Goal: Transaction & Acquisition: Purchase product/service

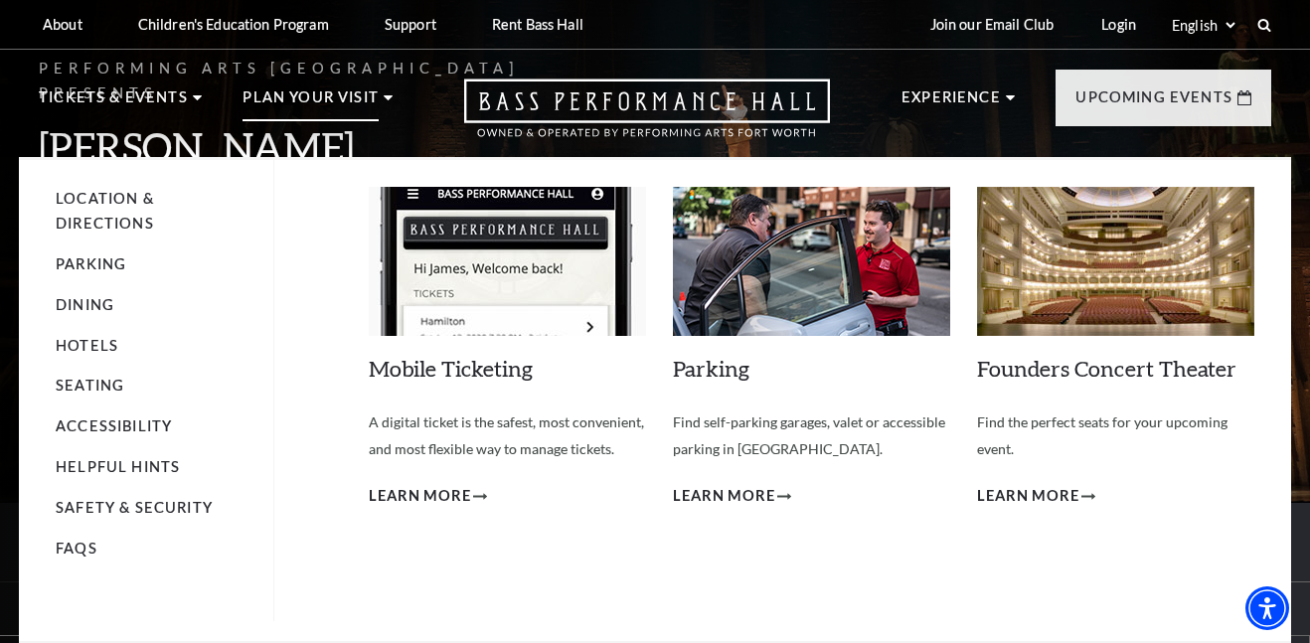
click at [722, 601] on div "Mobile Ticketing Empty heading A digital ticket is the safest, most convenient,…" at bounding box center [812, 390] width 886 height 461
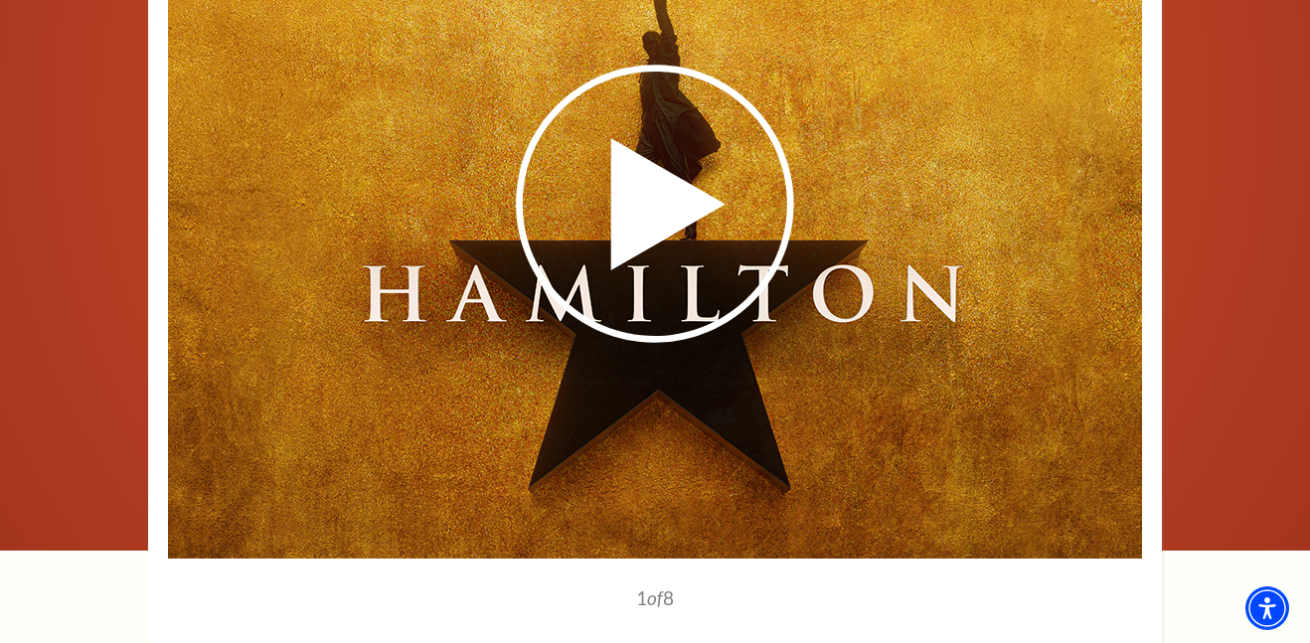
scroll to position [3332, 0]
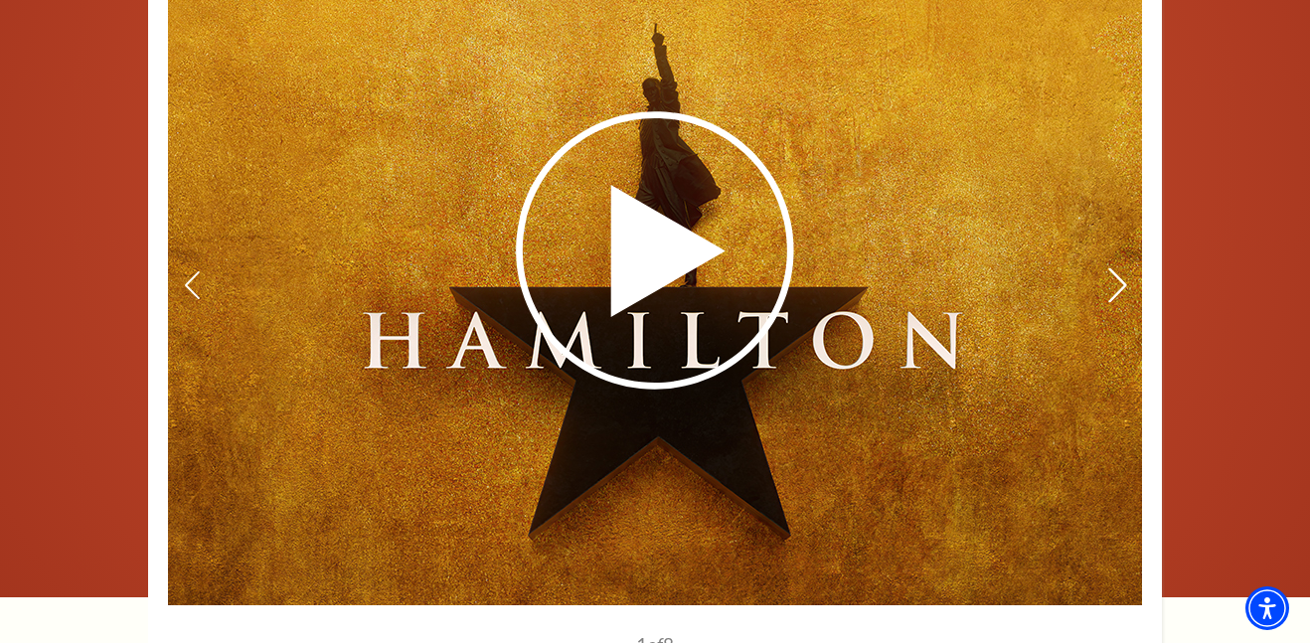
click at [1126, 268] on icon at bounding box center [1118, 285] width 21 height 35
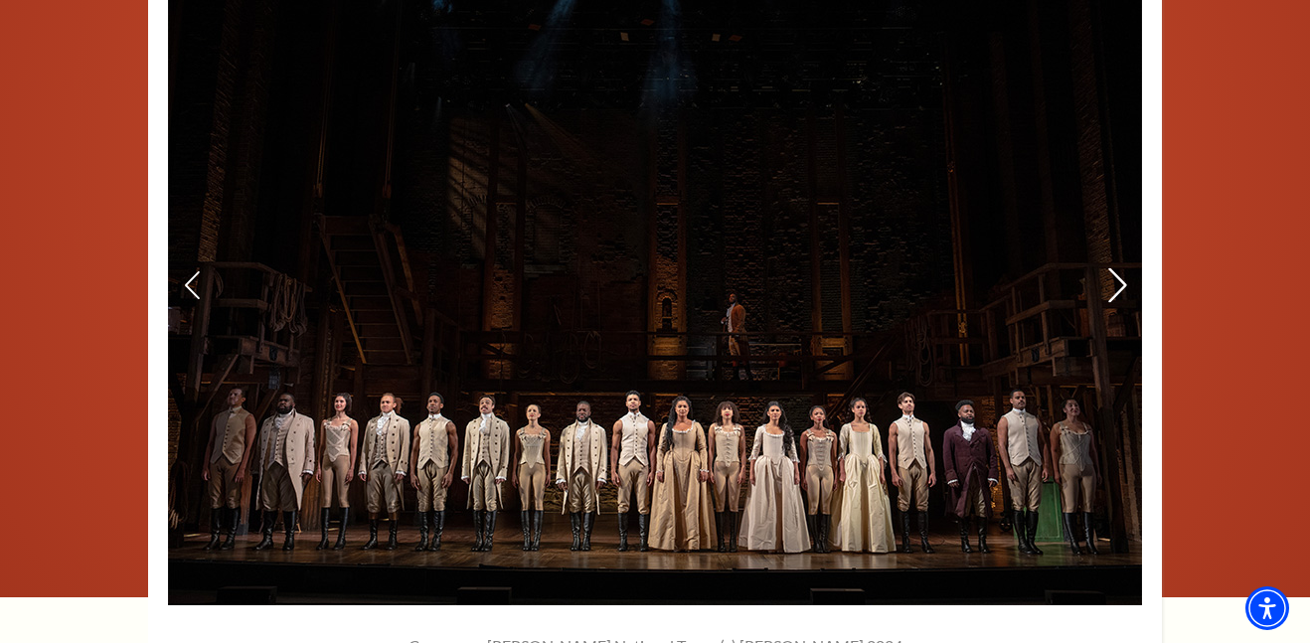
click at [1126, 268] on icon at bounding box center [1118, 285] width 21 height 35
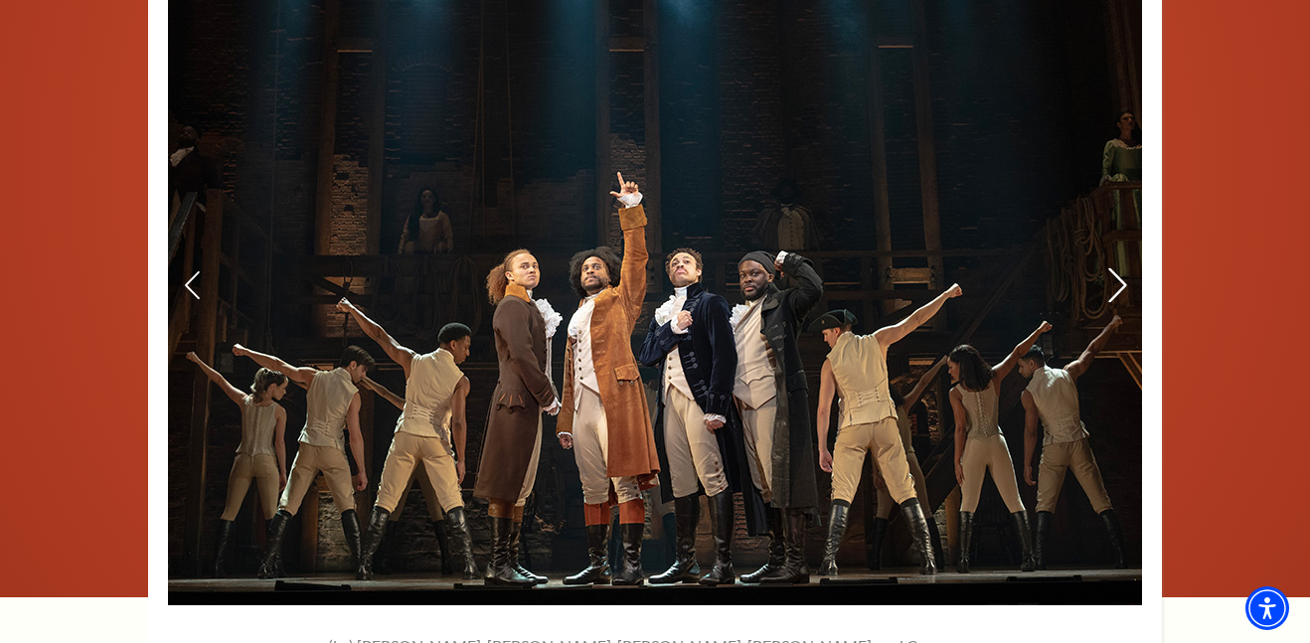
click at [1126, 268] on icon at bounding box center [1118, 285] width 21 height 35
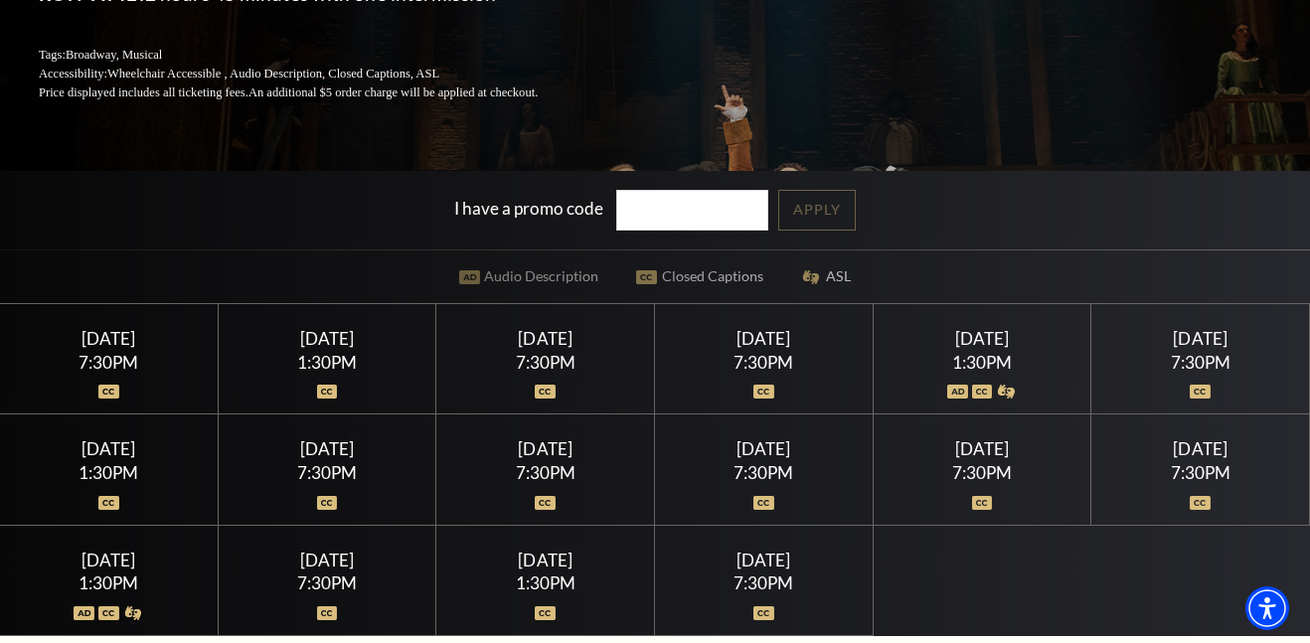
scroll to position [329, 0]
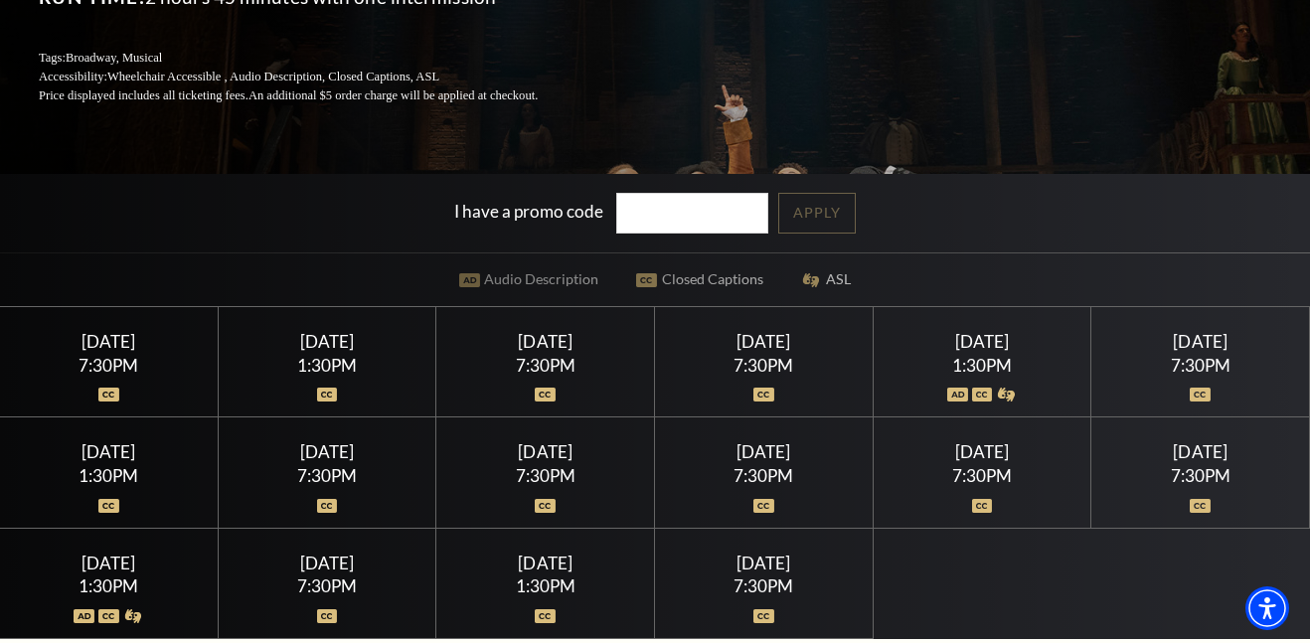
click at [351, 379] on div at bounding box center [327, 384] width 170 height 20
click at [335, 365] on div "1:30PM" at bounding box center [327, 365] width 170 height 17
drag, startPoint x: 340, startPoint y: 398, endPoint x: 363, endPoint y: 395, distance: 23.1
click at [363, 395] on div "Thursday July 16 1:30PM" at bounding box center [328, 362] width 219 height 110
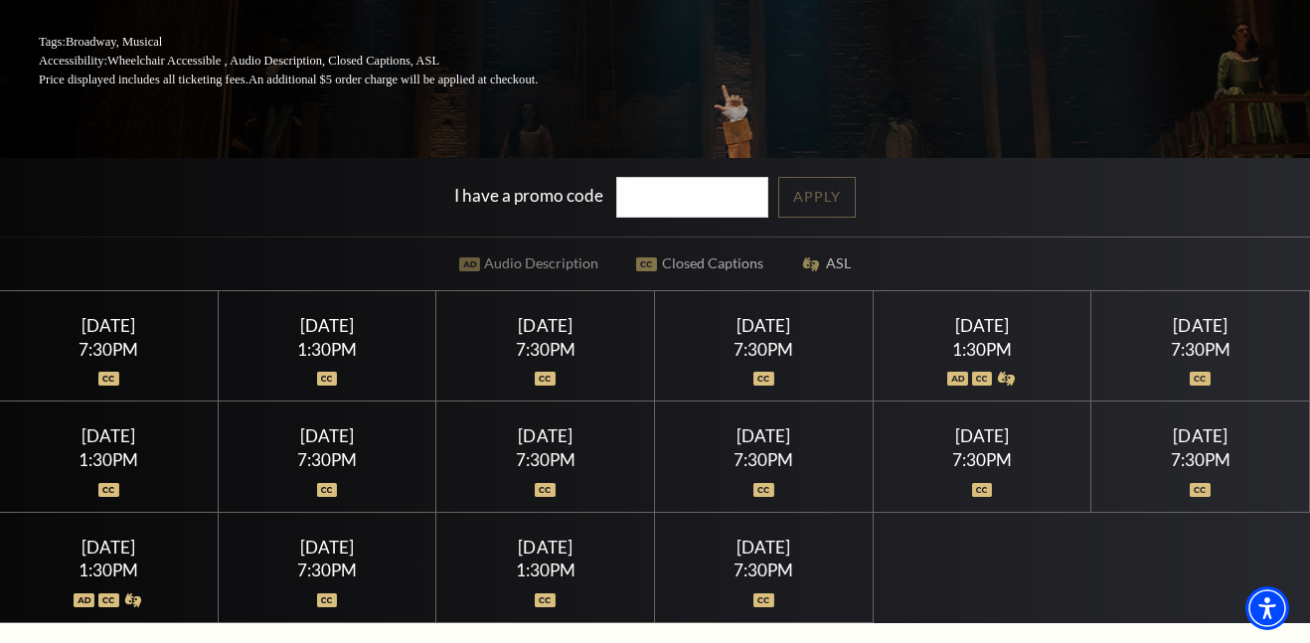
scroll to position [349, 0]
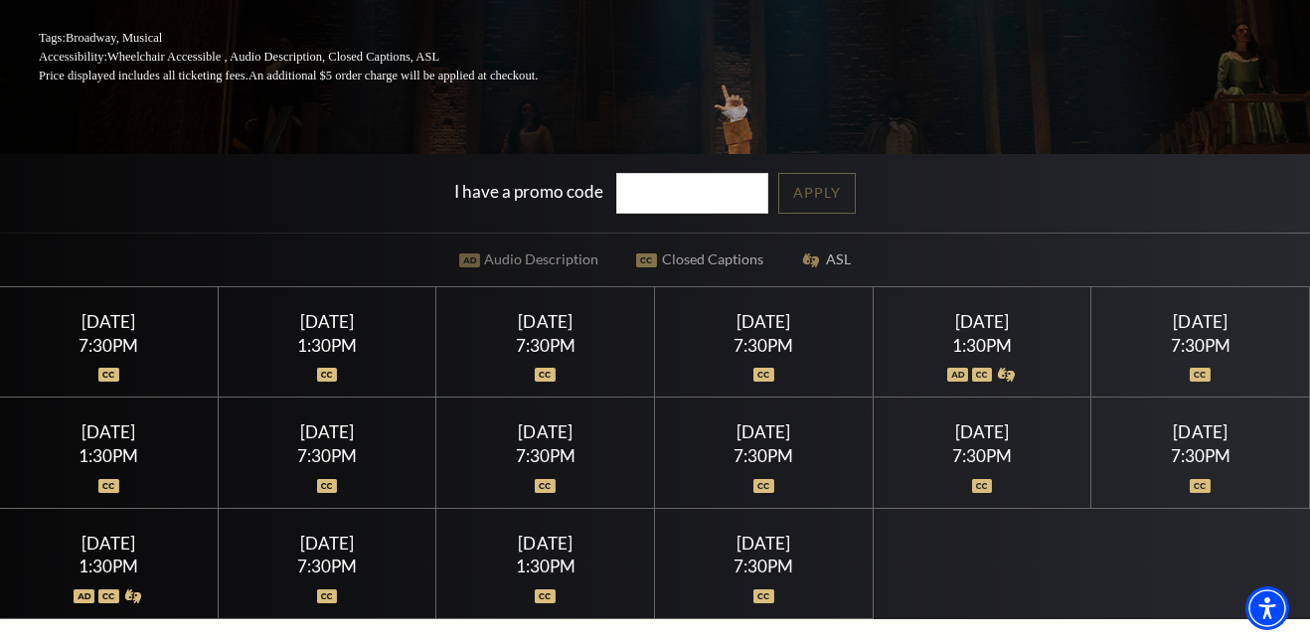
click at [313, 338] on div "1:30PM" at bounding box center [327, 345] width 170 height 17
click at [330, 373] on img at bounding box center [327, 375] width 21 height 14
click at [327, 356] on div at bounding box center [327, 364] width 170 height 20
click at [507, 342] on div "7:30PM" at bounding box center [545, 345] width 170 height 17
click at [536, 330] on div "Thursday July 16" at bounding box center [545, 321] width 170 height 21
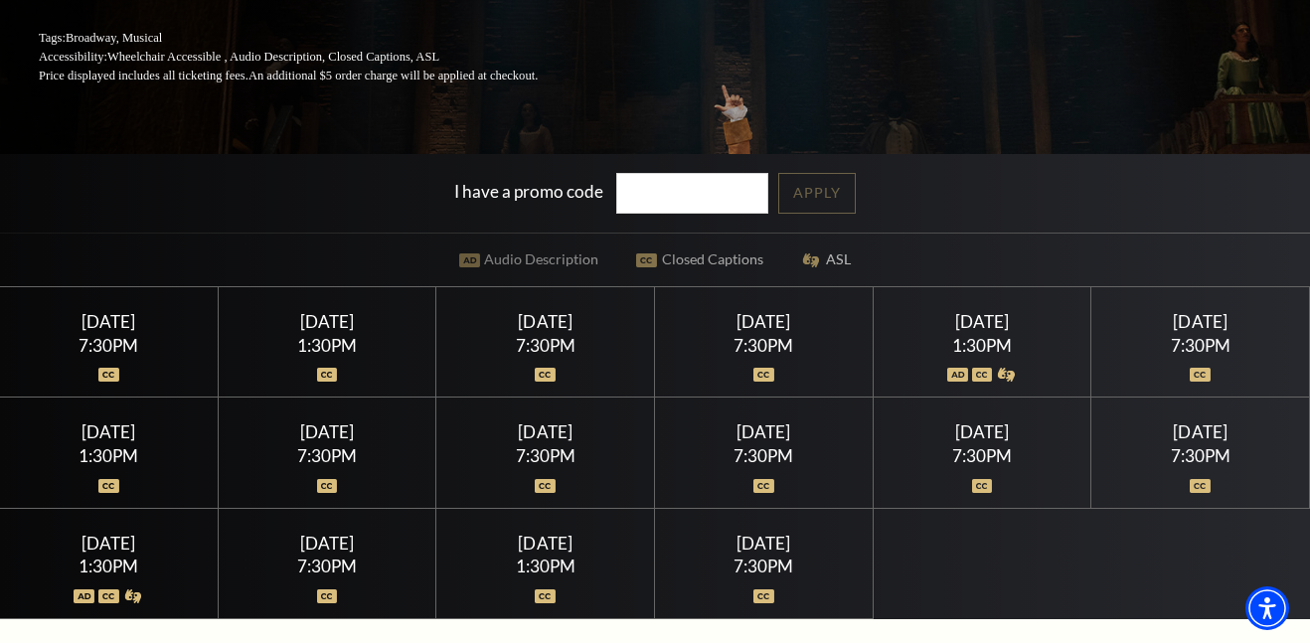
click at [761, 574] on div "7:30PM" at bounding box center [764, 566] width 170 height 17
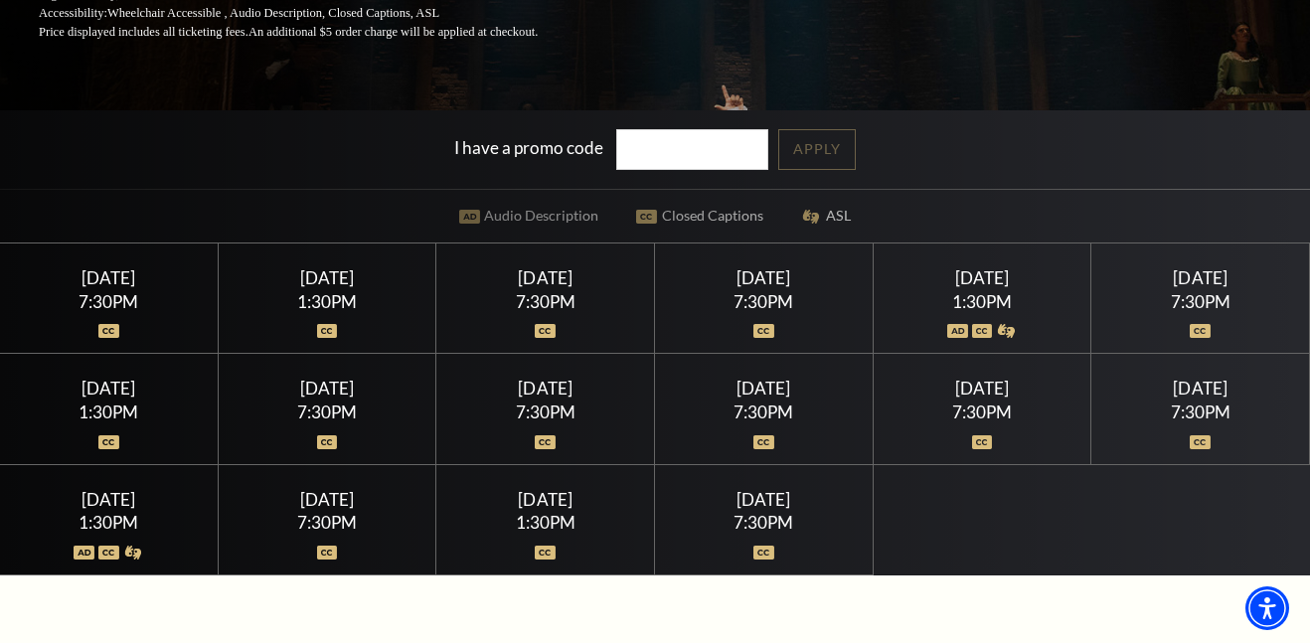
scroll to position [0, 0]
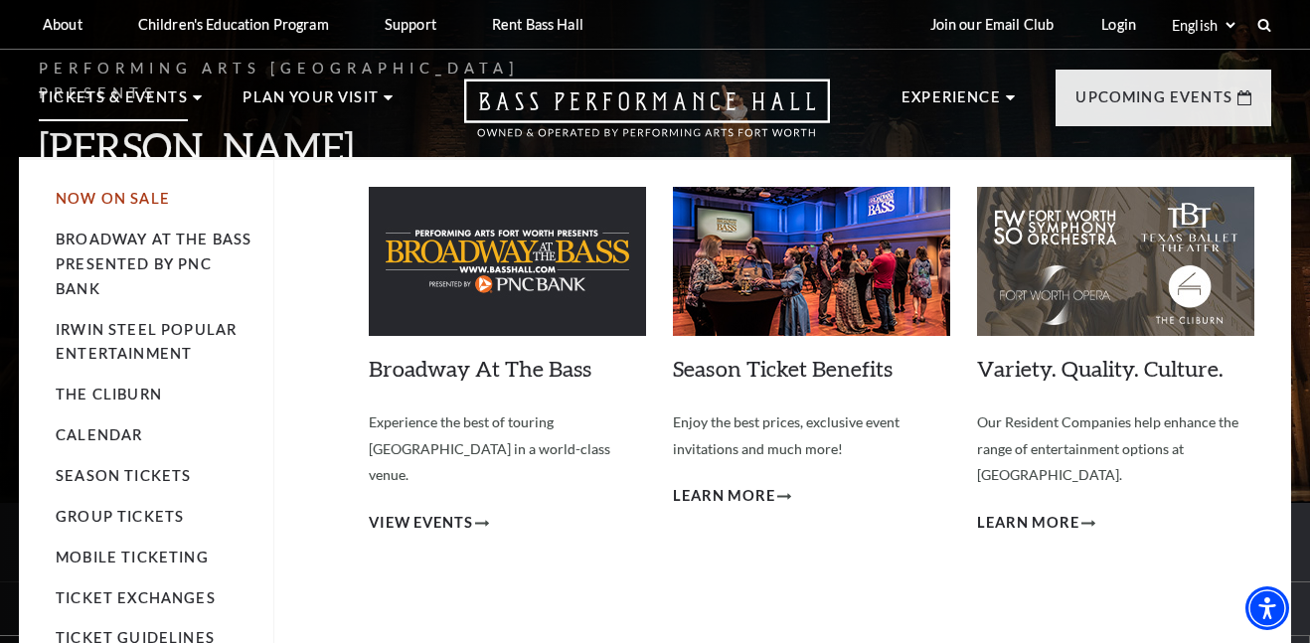
click at [143, 199] on link "Now On Sale" at bounding box center [113, 198] width 114 height 17
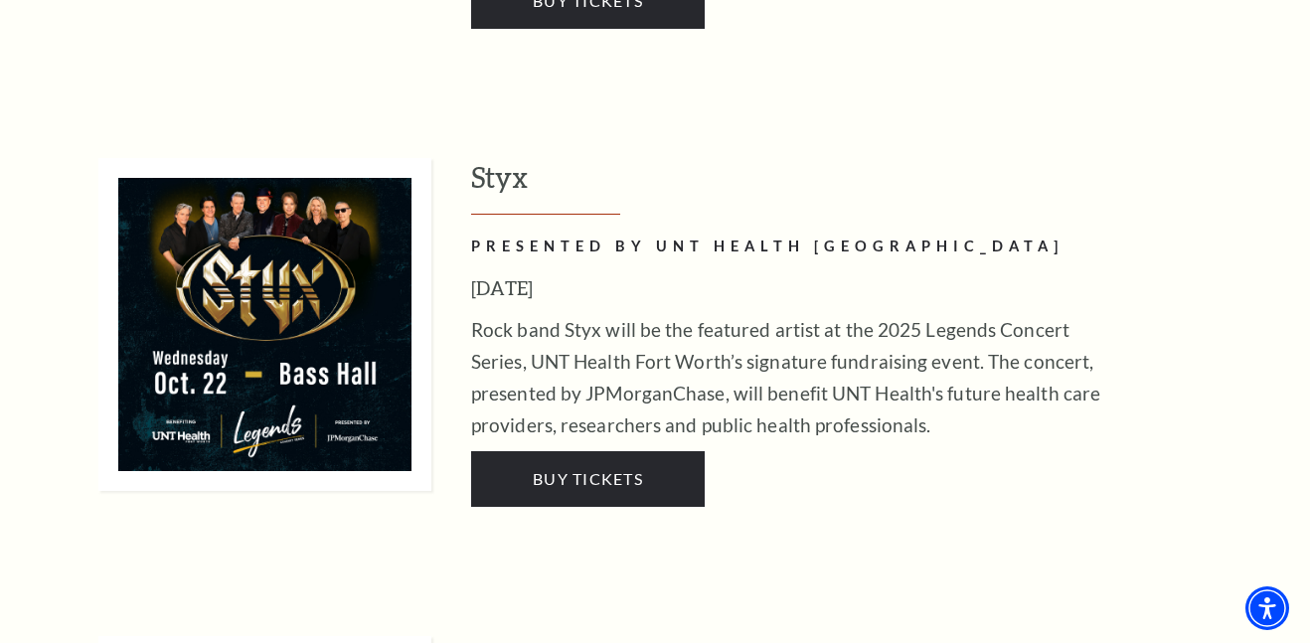
scroll to position [3961, 0]
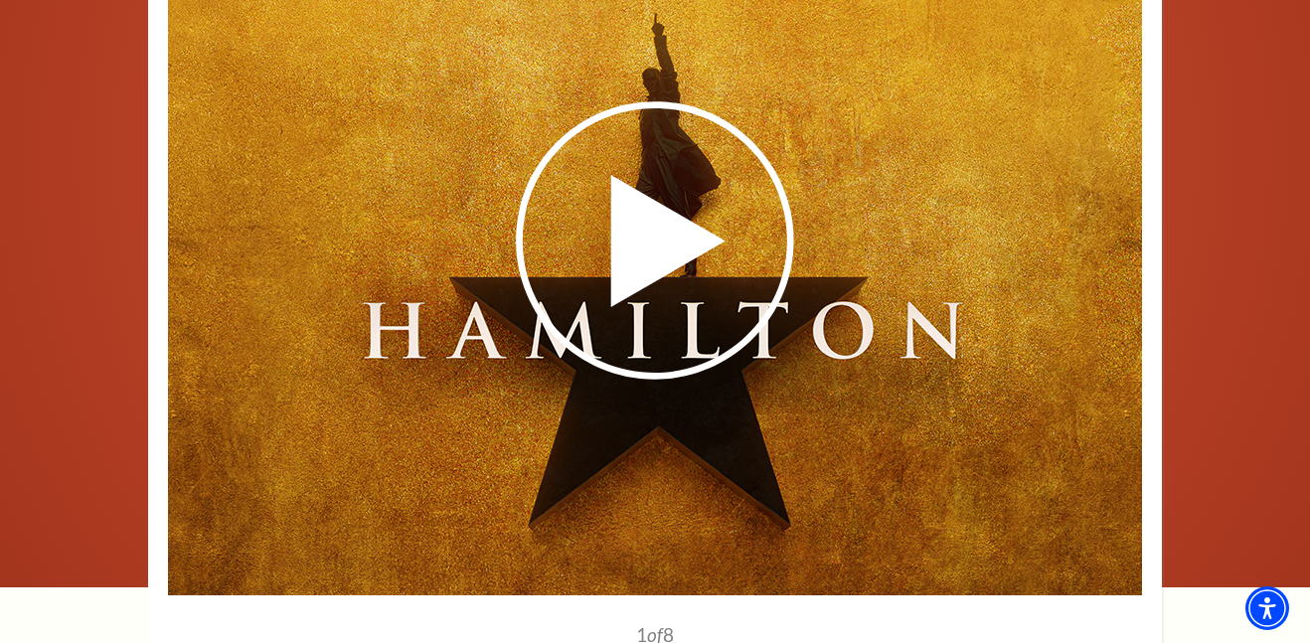
scroll to position [3315, 0]
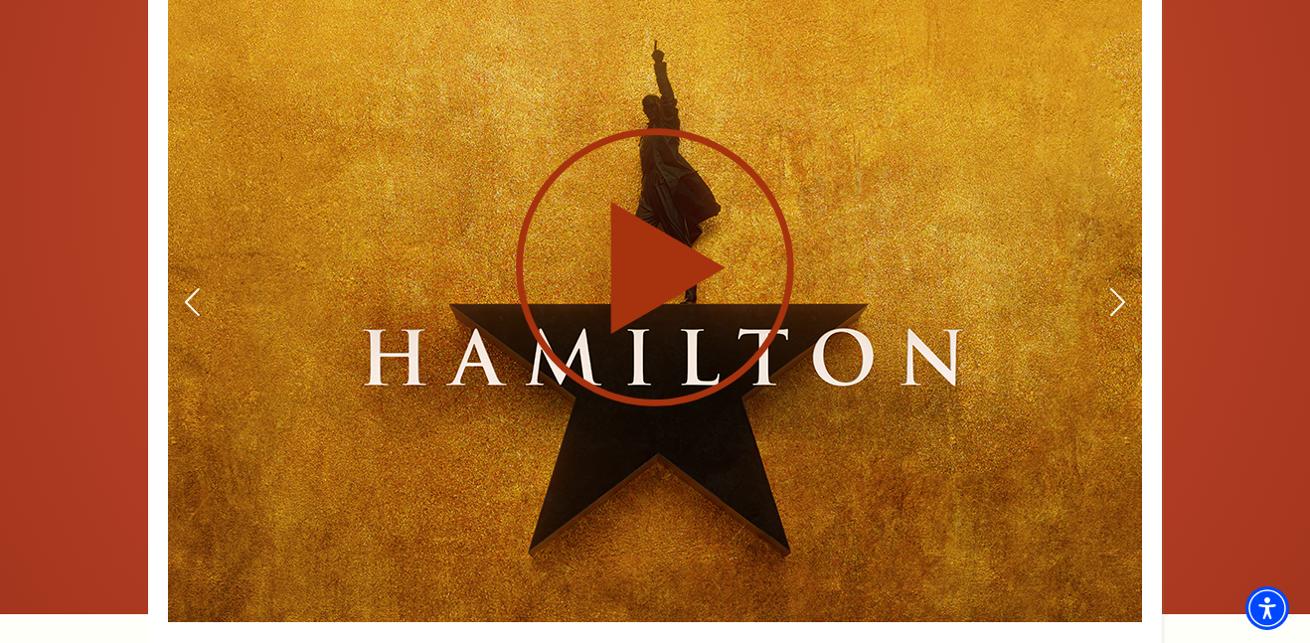
click at [1118, 257] on div at bounding box center [655, 266] width 974 height 565
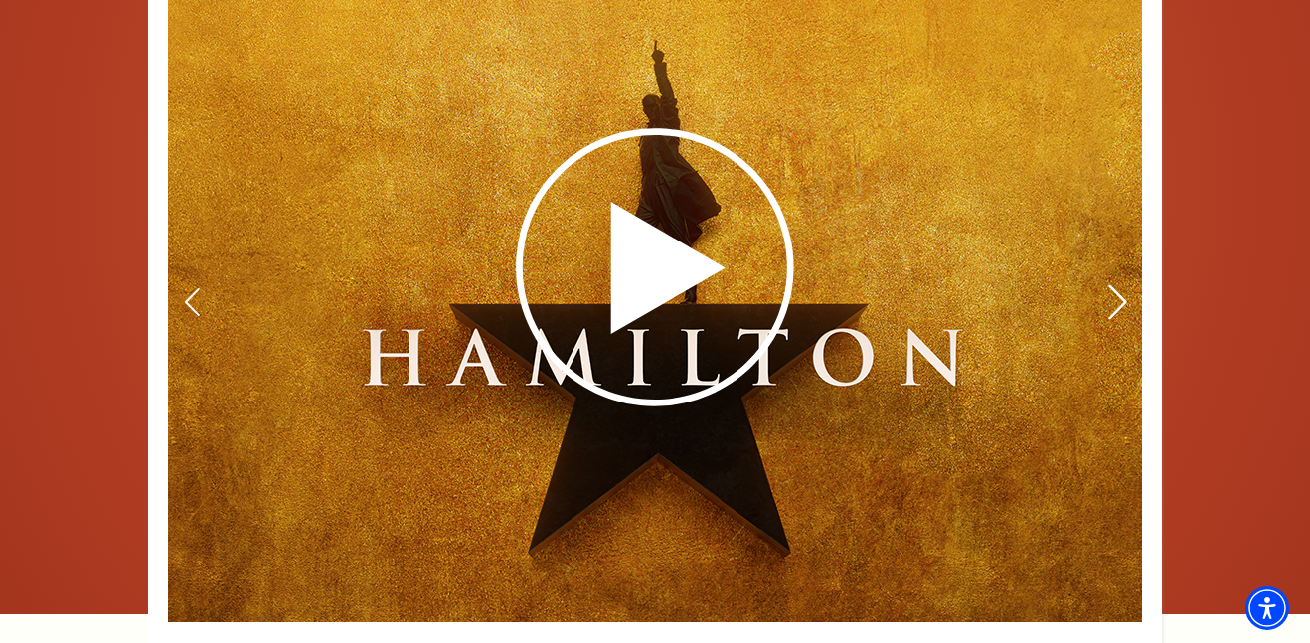
click at [1120, 285] on icon at bounding box center [1118, 302] width 21 height 35
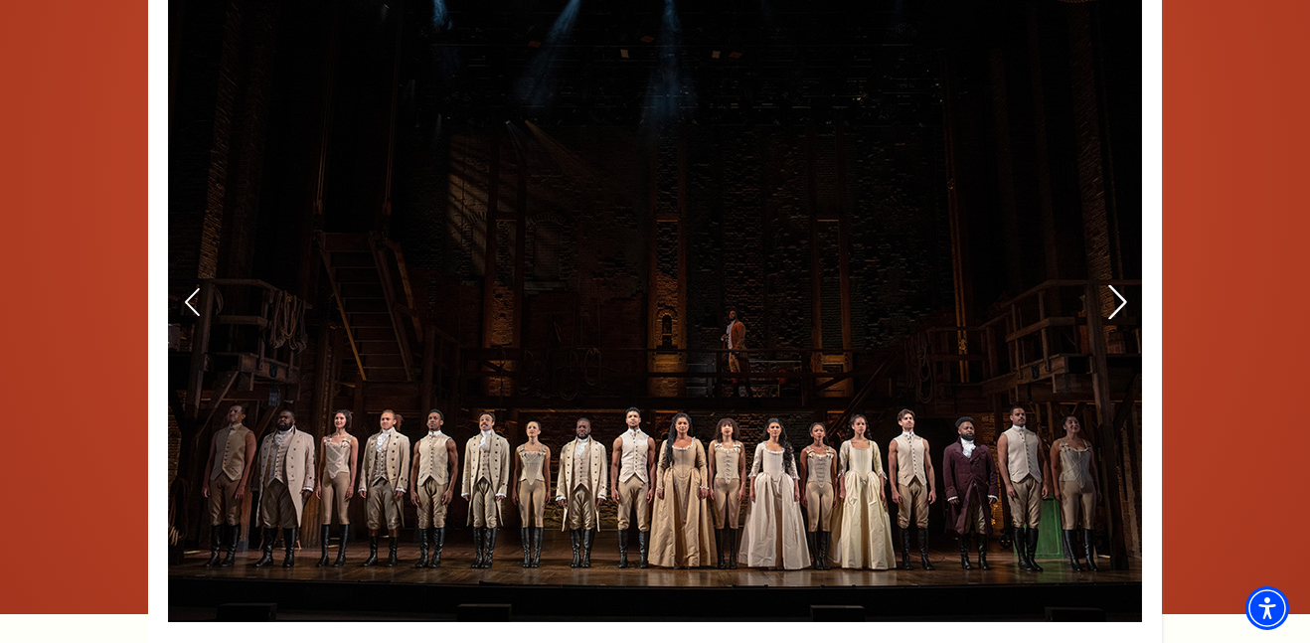
click at [1120, 285] on icon at bounding box center [1118, 302] width 21 height 35
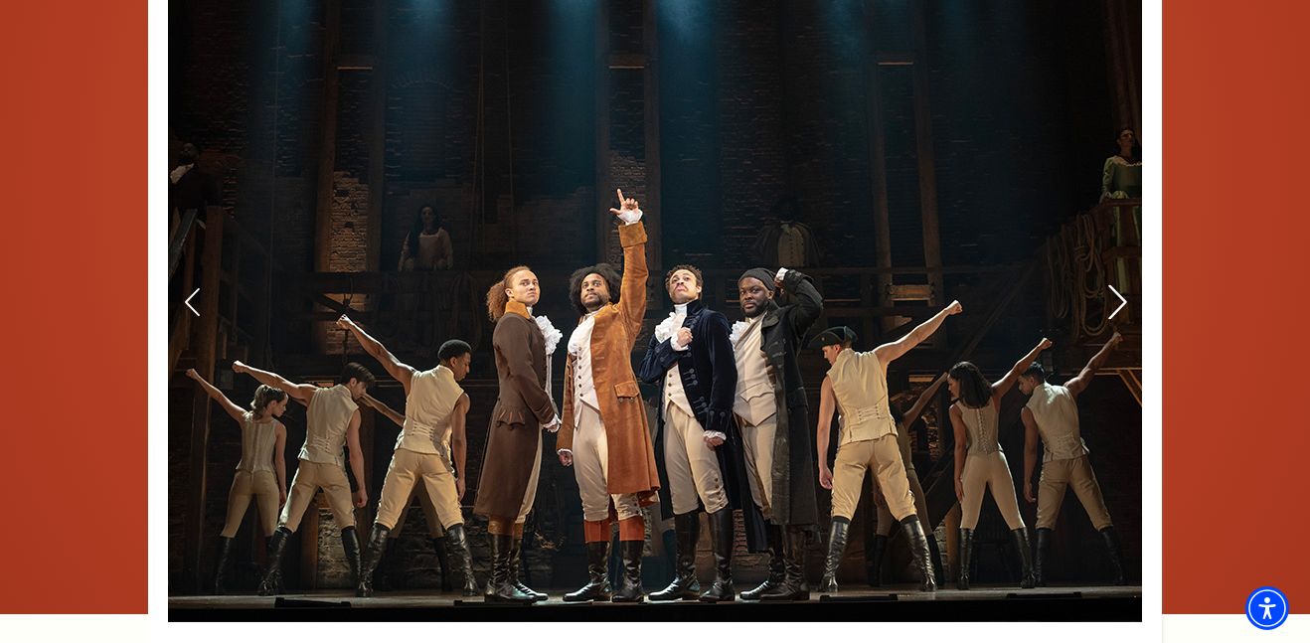
click at [1120, 285] on icon at bounding box center [1118, 302] width 21 height 35
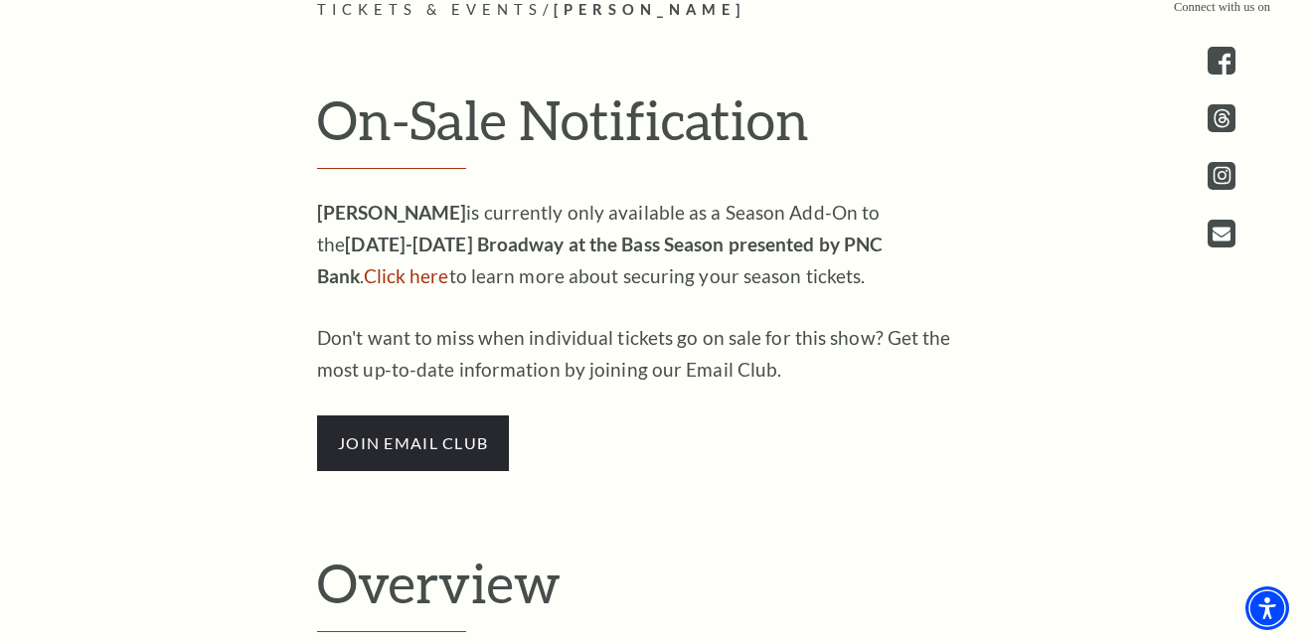
scroll to position [1071, 0]
